Goal: Answer question/provide support

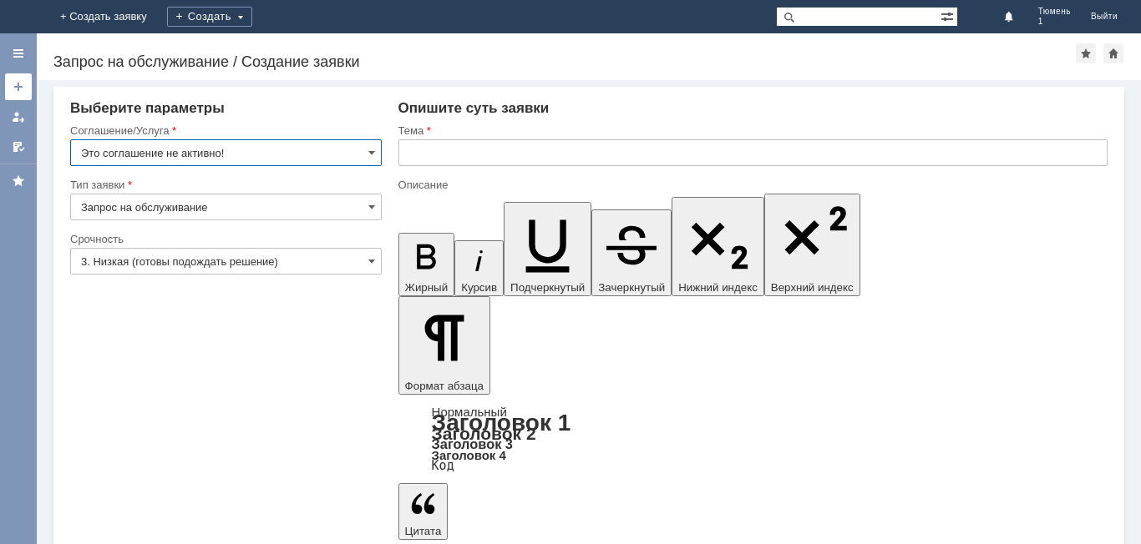
click at [18, 93] on div at bounding box center [18, 86] width 13 height 13
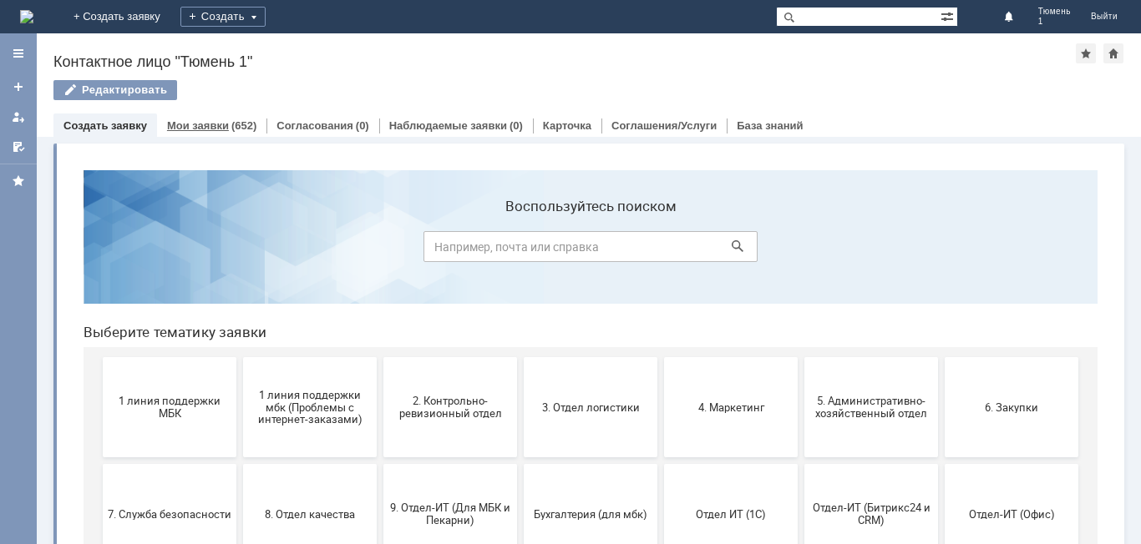
click at [215, 121] on link "Мои заявки" at bounding box center [198, 125] width 62 height 13
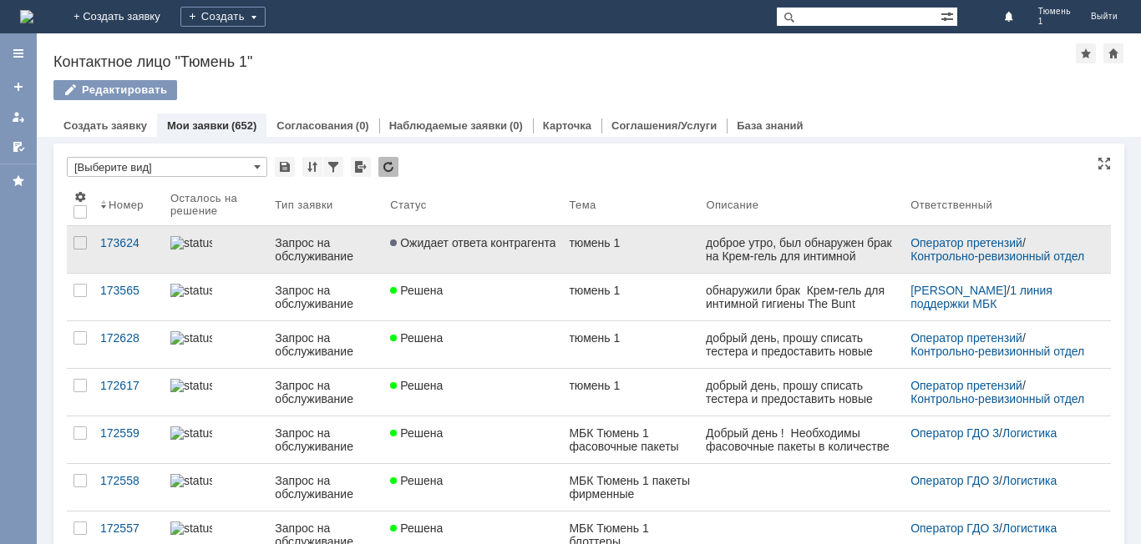
click at [738, 257] on div "доброе утро, был обнаружен брак на Крем-гель для интимной гигиены The Bunt Inti…" at bounding box center [801, 269] width 191 height 67
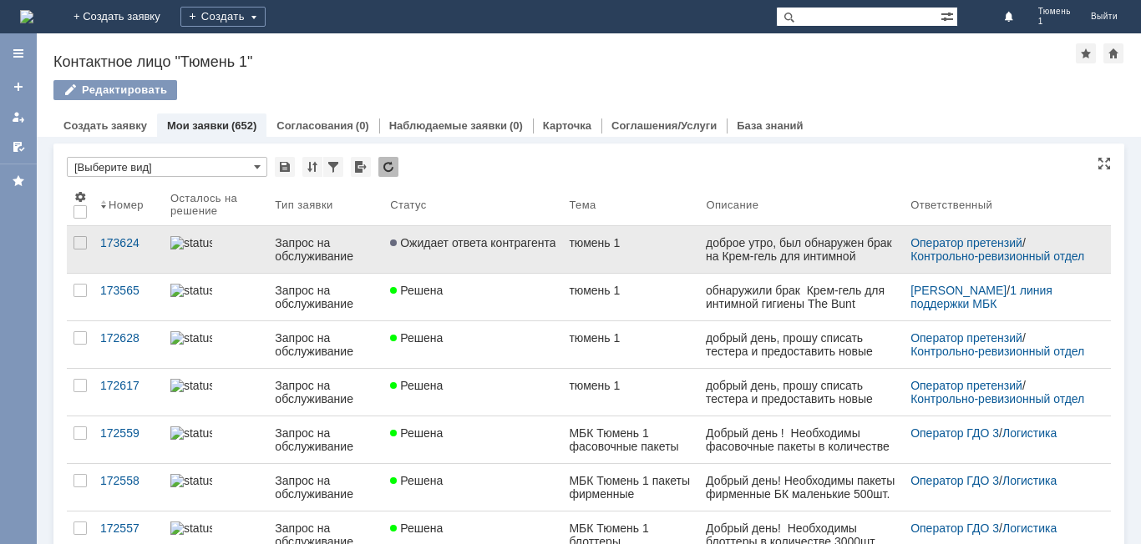
click at [618, 243] on div "тюмень 1" at bounding box center [631, 242] width 124 height 13
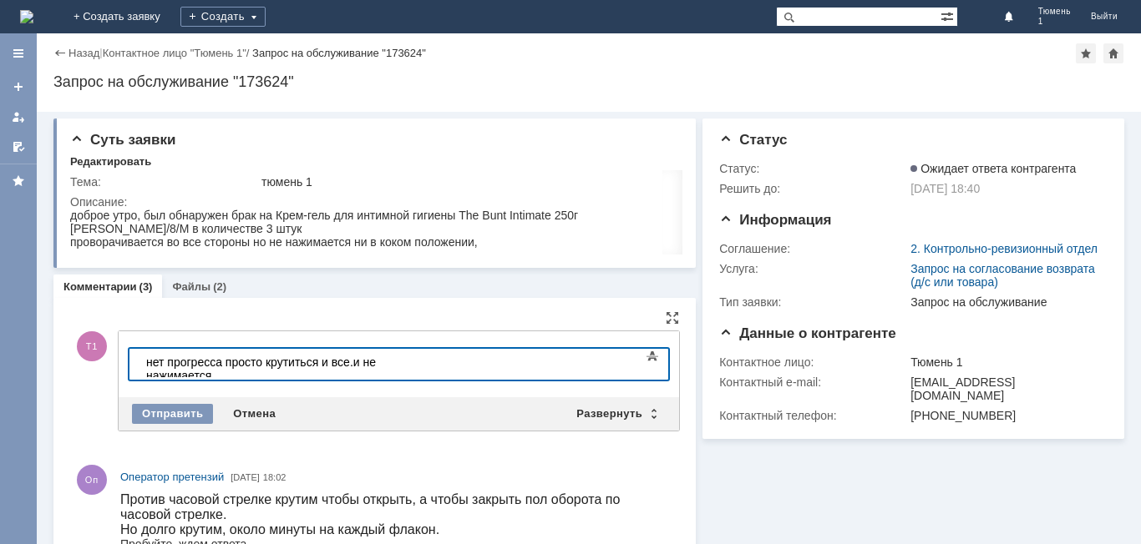
click at [220, 363] on div "нет прогресса просто крутиться и все.и не нажимается" at bounding box center [264, 369] width 237 height 27
click at [166, 412] on div "Отправить" at bounding box center [172, 414] width 81 height 20
